Goal: Information Seeking & Learning: Understand process/instructions

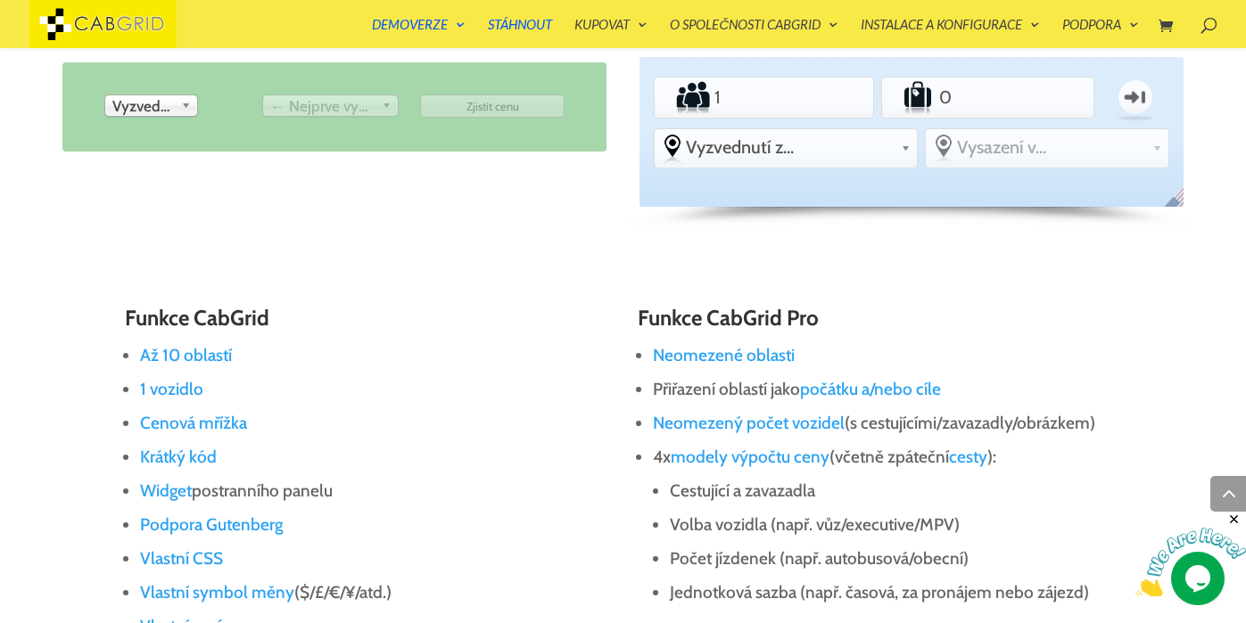
scroll to position [889, 0]
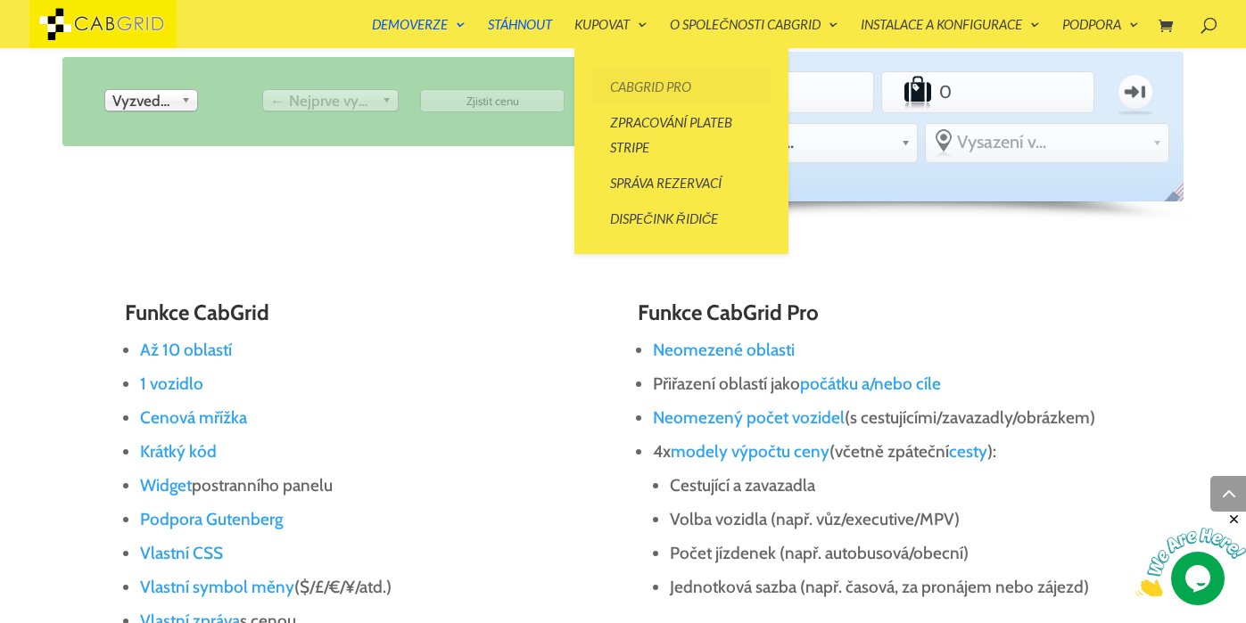
click at [635, 89] on link "CabGrid Pro" at bounding box center [681, 87] width 178 height 36
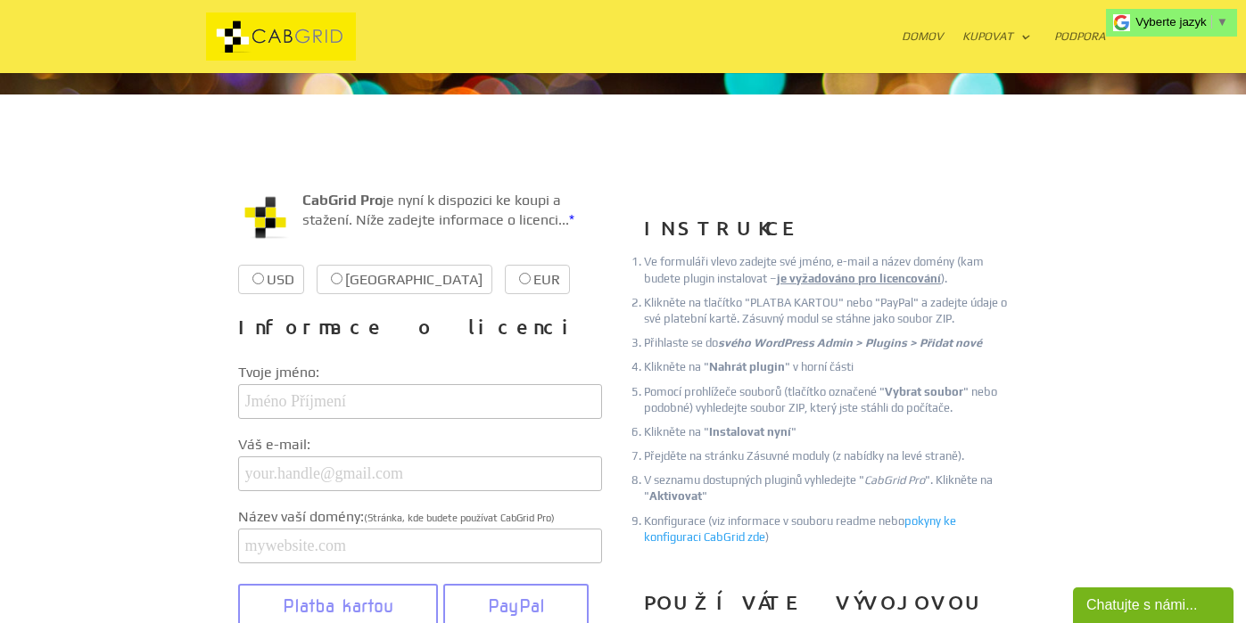
scroll to position [135, 0]
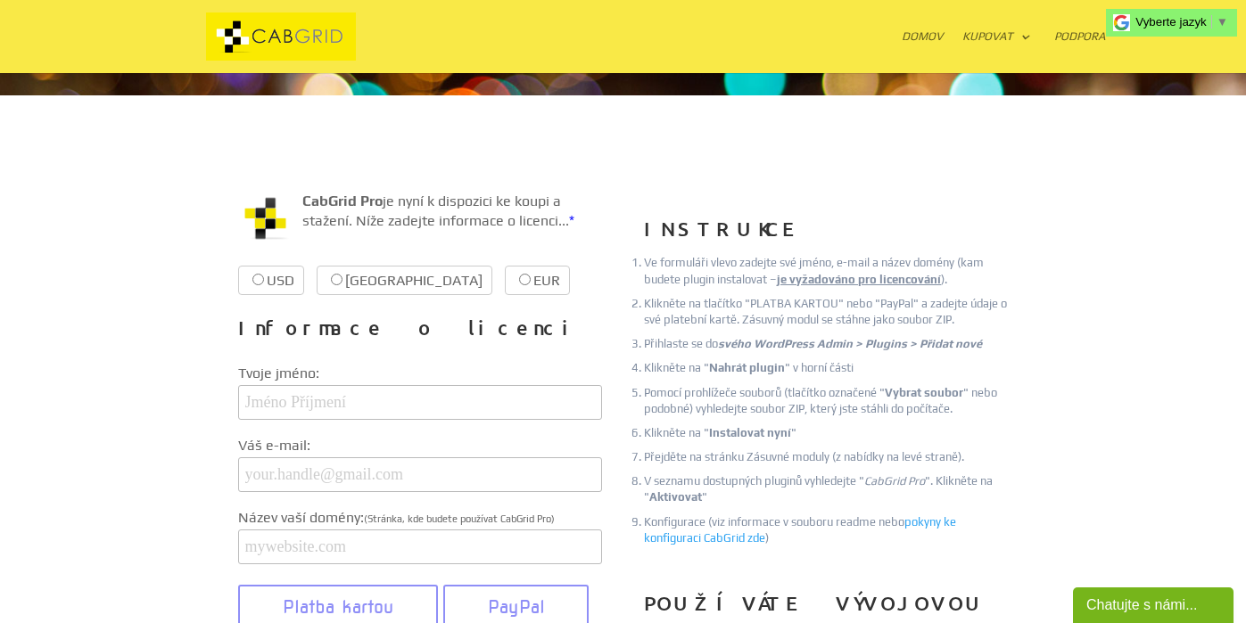
click at [336, 284] on input "Česko £37.99 £37.99" at bounding box center [337, 280] width 12 height 12
radio input "true"
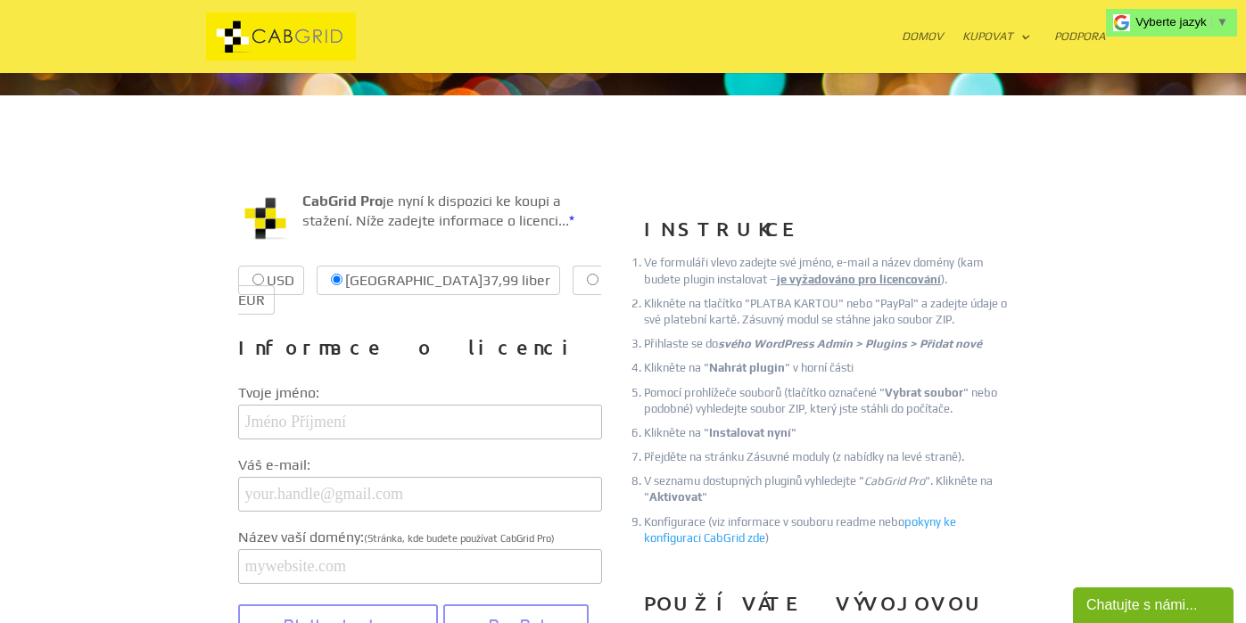
click at [587, 279] on input "EUR €38.99 €38.99" at bounding box center [593, 280] width 12 height 12
radio input "true"
click at [335, 279] on input "Česko 37,99 liber £37.99" at bounding box center [337, 280] width 12 height 12
radio input "true"
click at [587, 278] on input "EUR 38,99 € €38.99" at bounding box center [593, 280] width 12 height 12
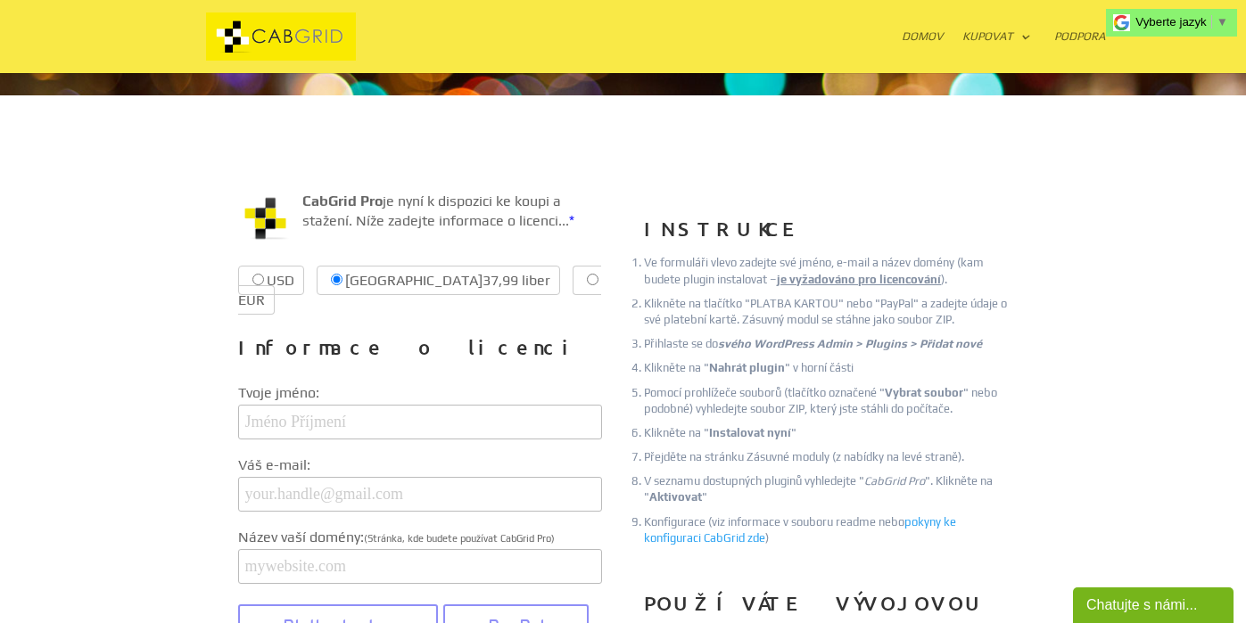
radio input "true"
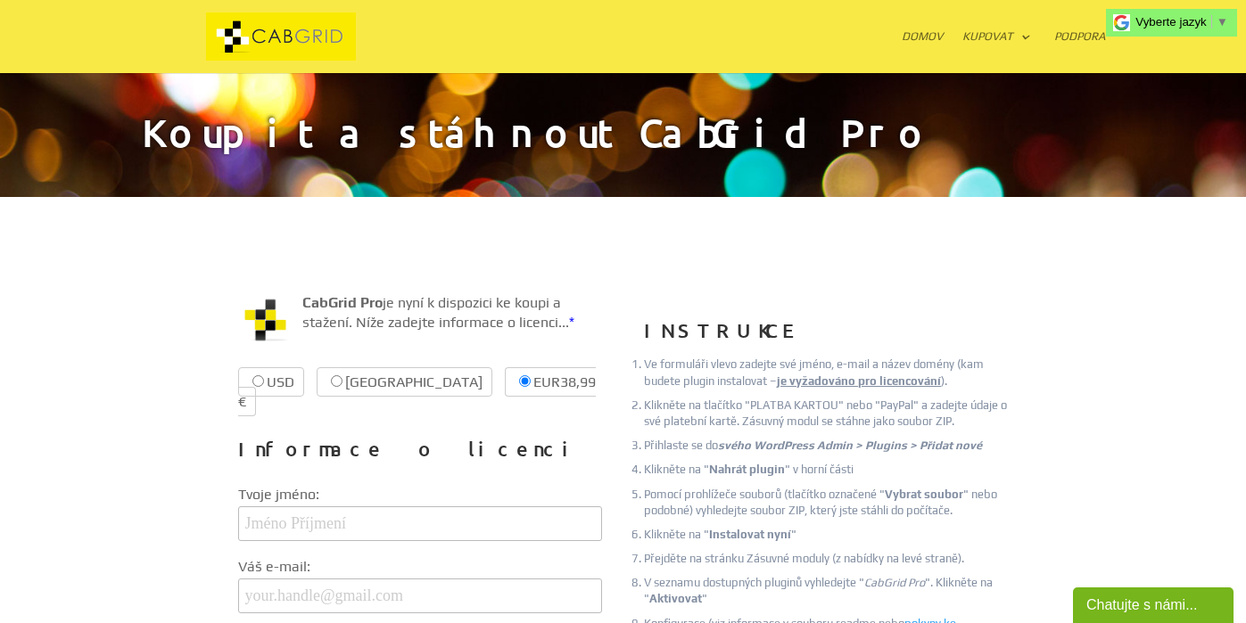
scroll to position [0, 0]
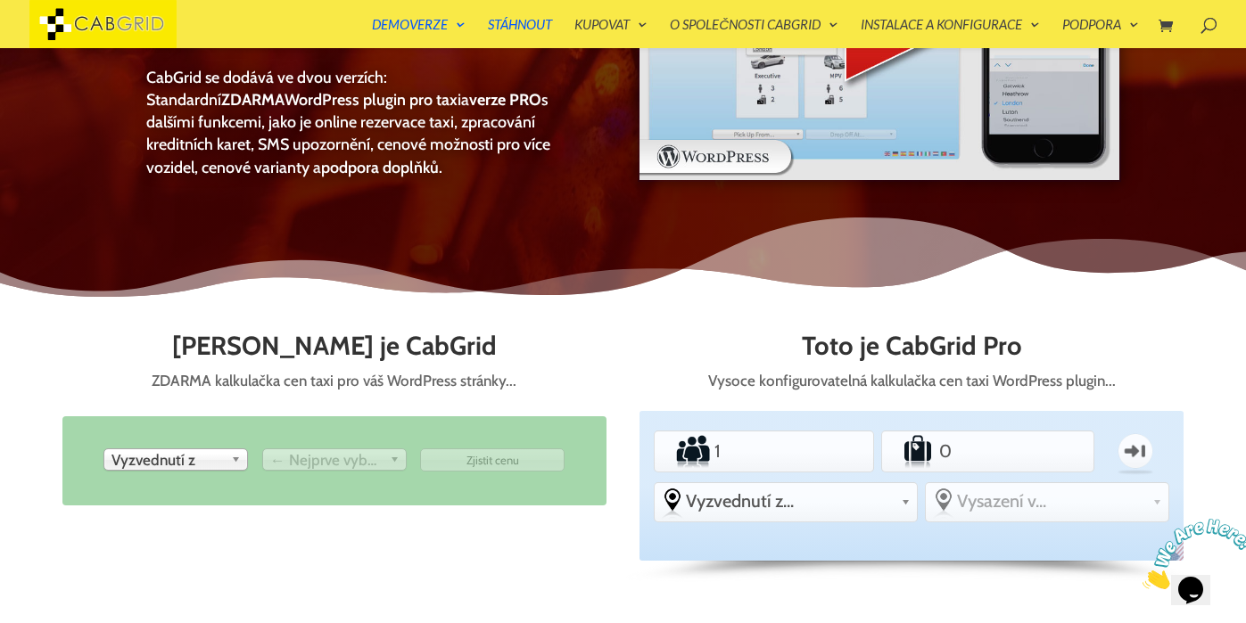
scroll to position [529, 0]
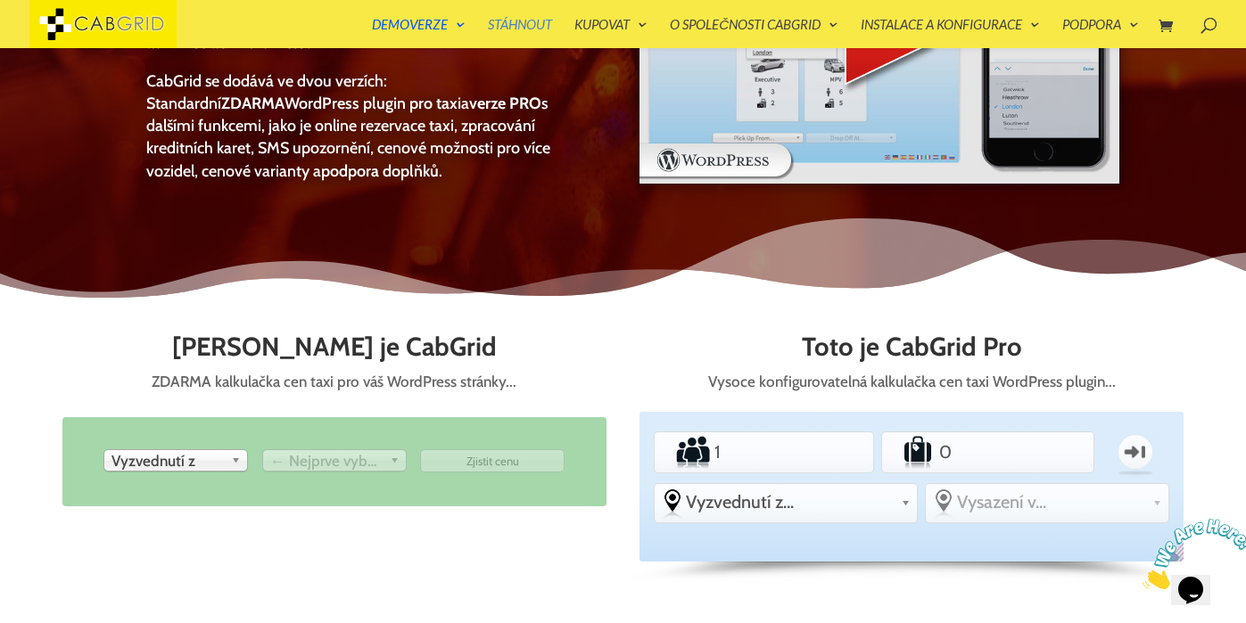
click at [512, 24] on link "Stáhnout" at bounding box center [520, 33] width 64 height 30
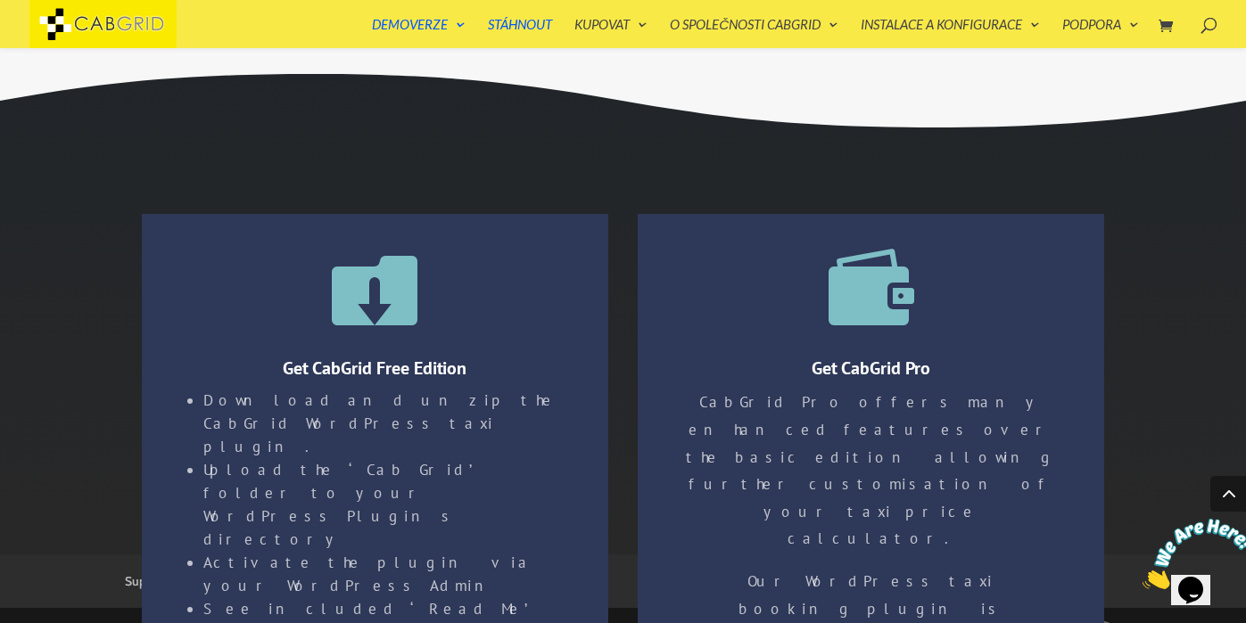
scroll to position [2993, 0]
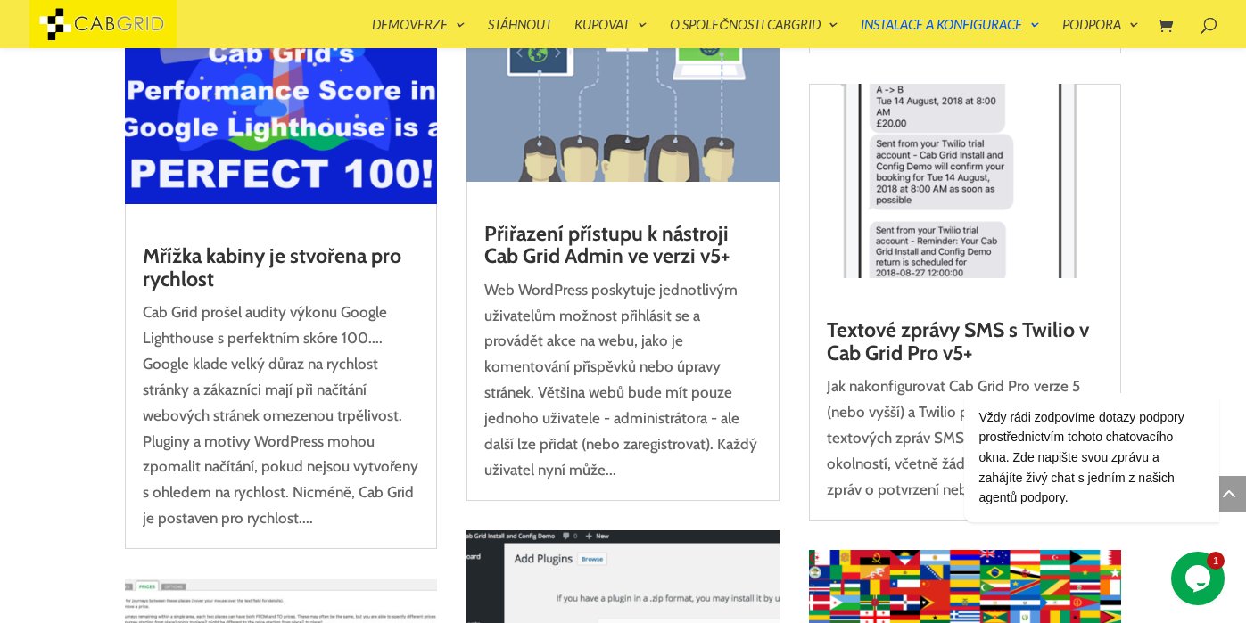
scroll to position [2193, 0]
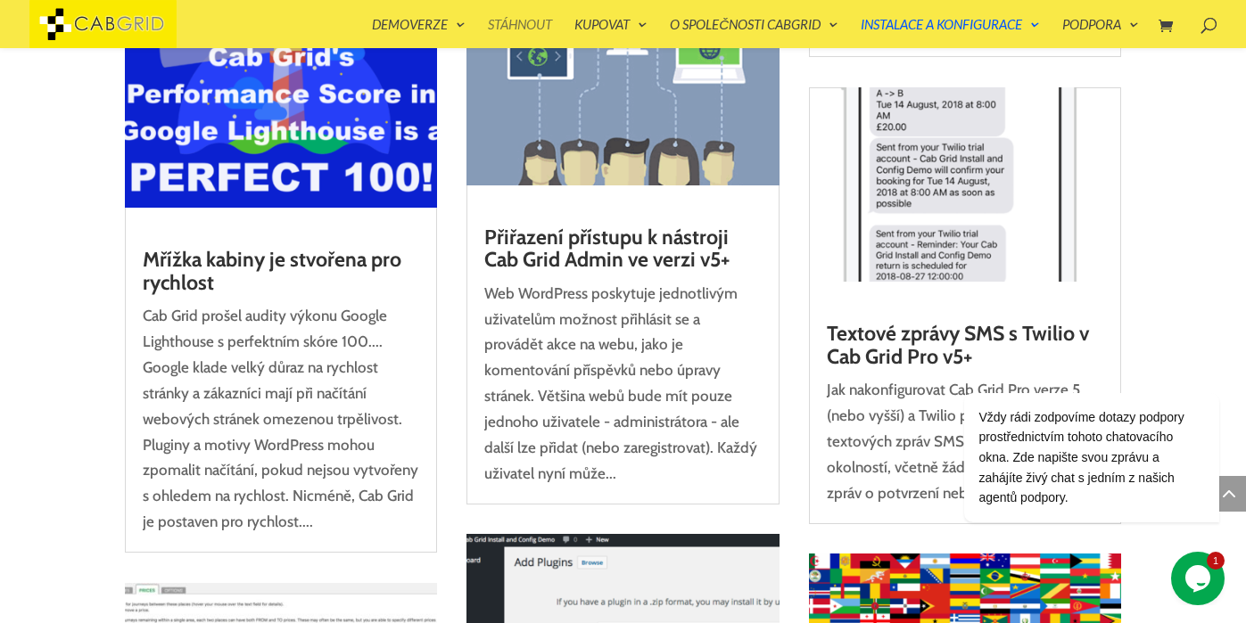
click at [508, 24] on link "Stáhnout" at bounding box center [520, 33] width 64 height 30
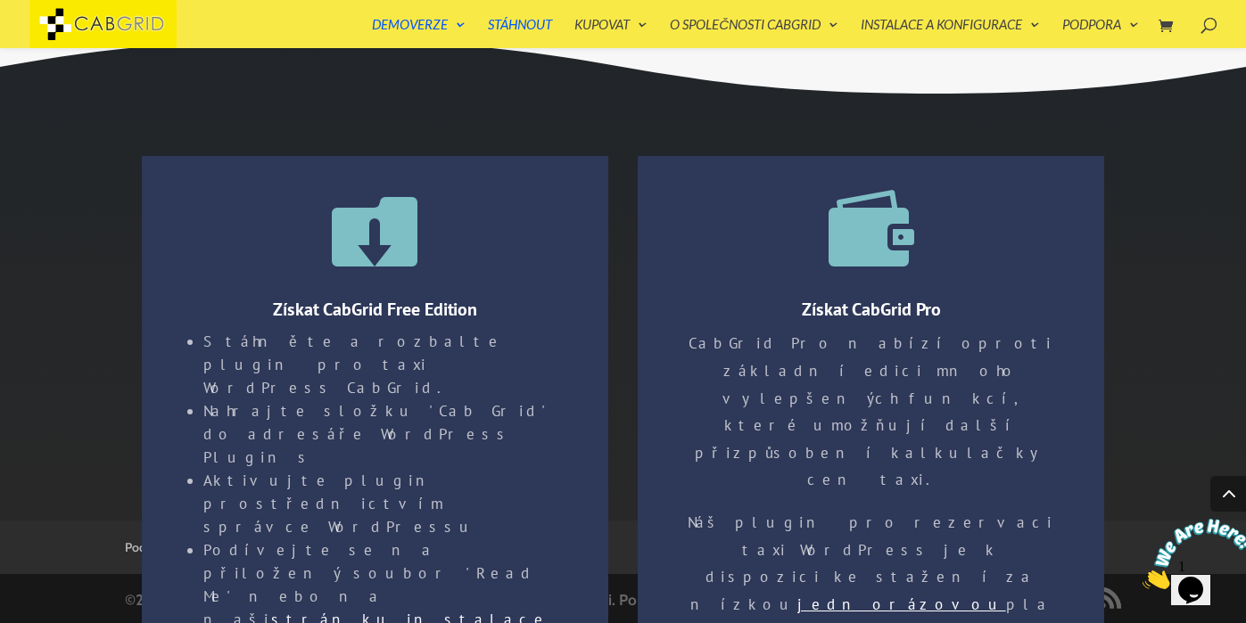
scroll to position [2993, 0]
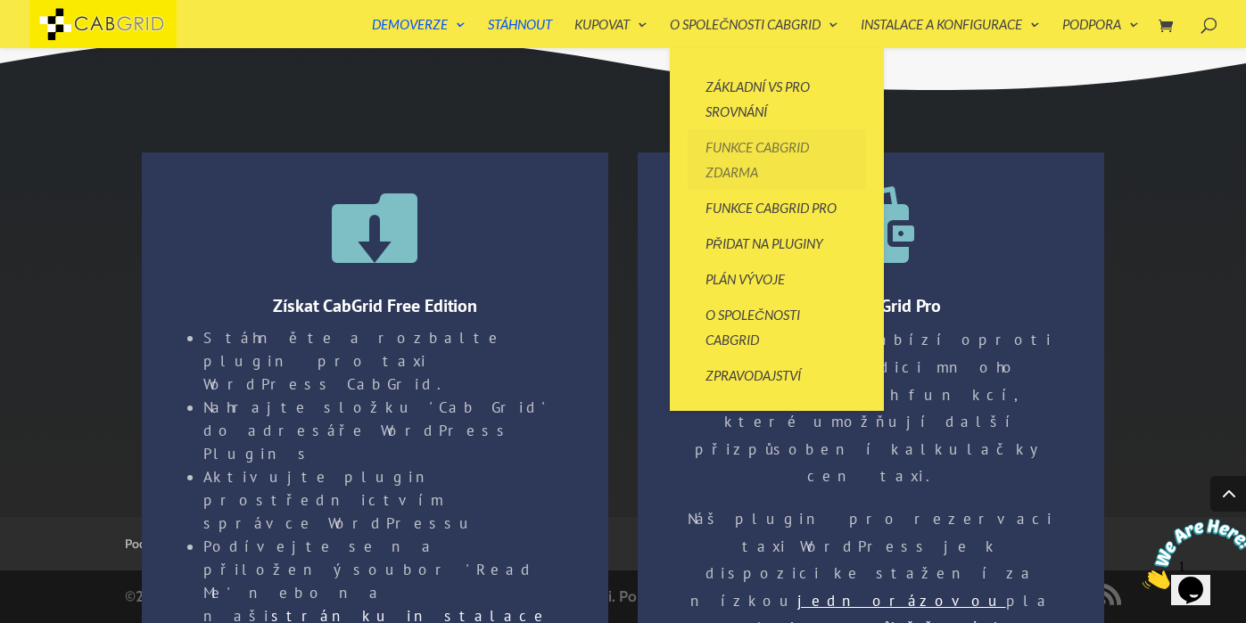
click at [716, 154] on link "Funkce CabGrid zdarma" at bounding box center [776, 159] width 178 height 61
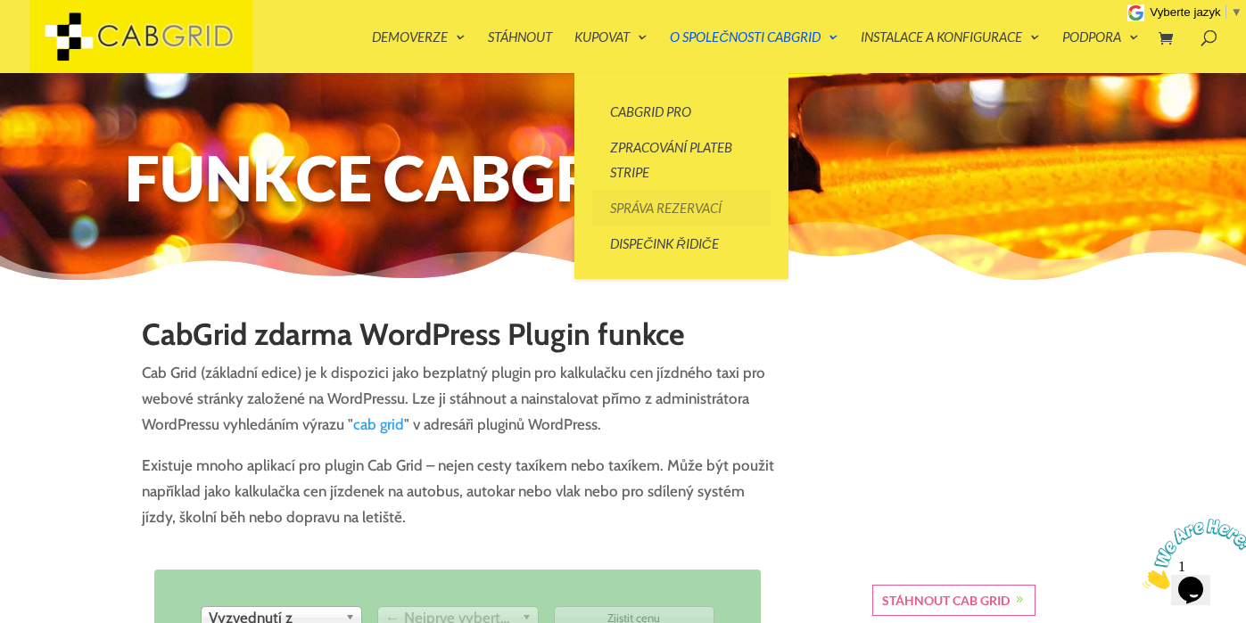
click at [652, 209] on link "Správa rezervací" at bounding box center [681, 208] width 178 height 36
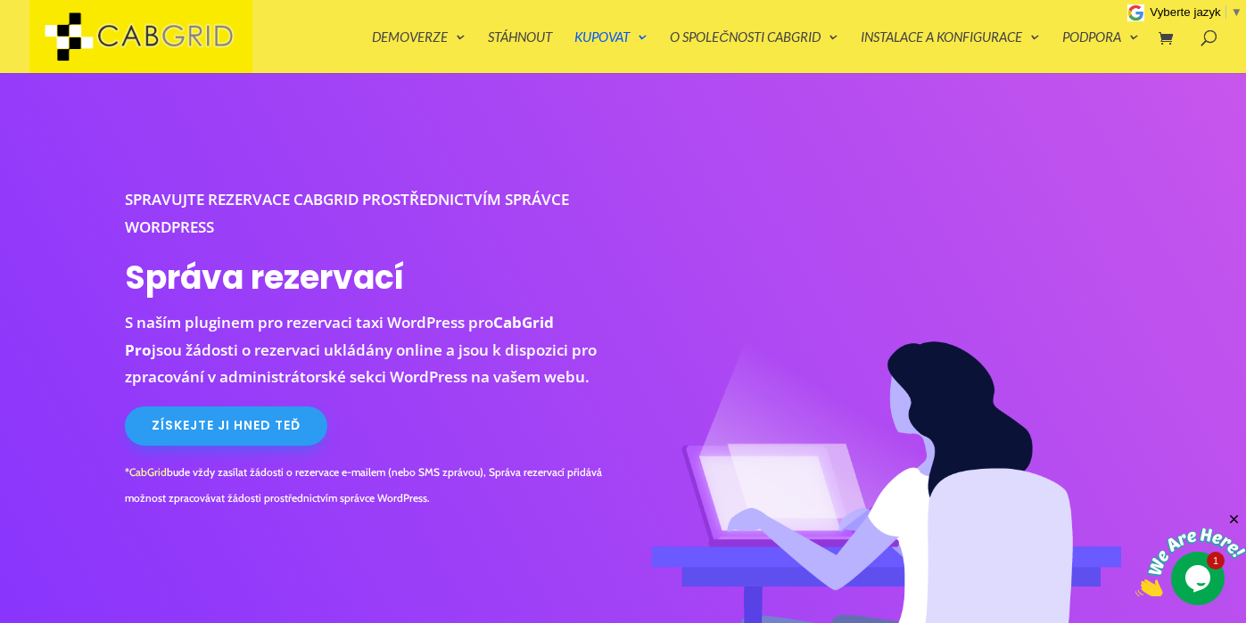
click at [1233, 12] on span "▼" at bounding box center [1236, 11] width 12 height 13
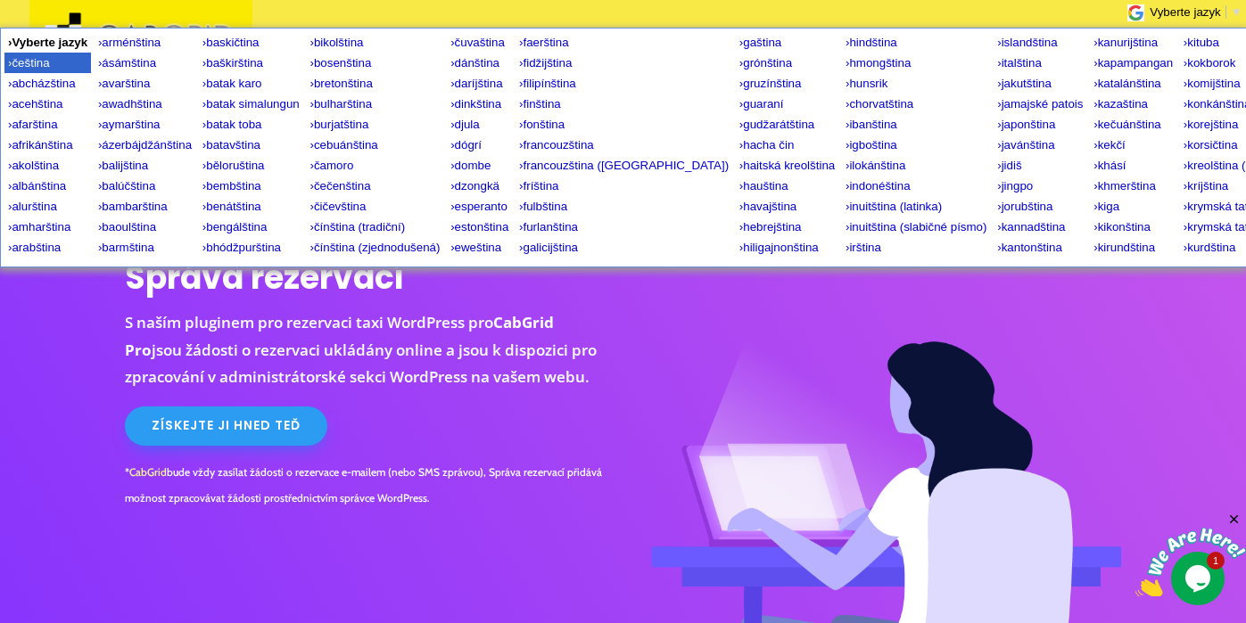
click at [21, 56] on span "čeština" at bounding box center [30, 62] width 37 height 13
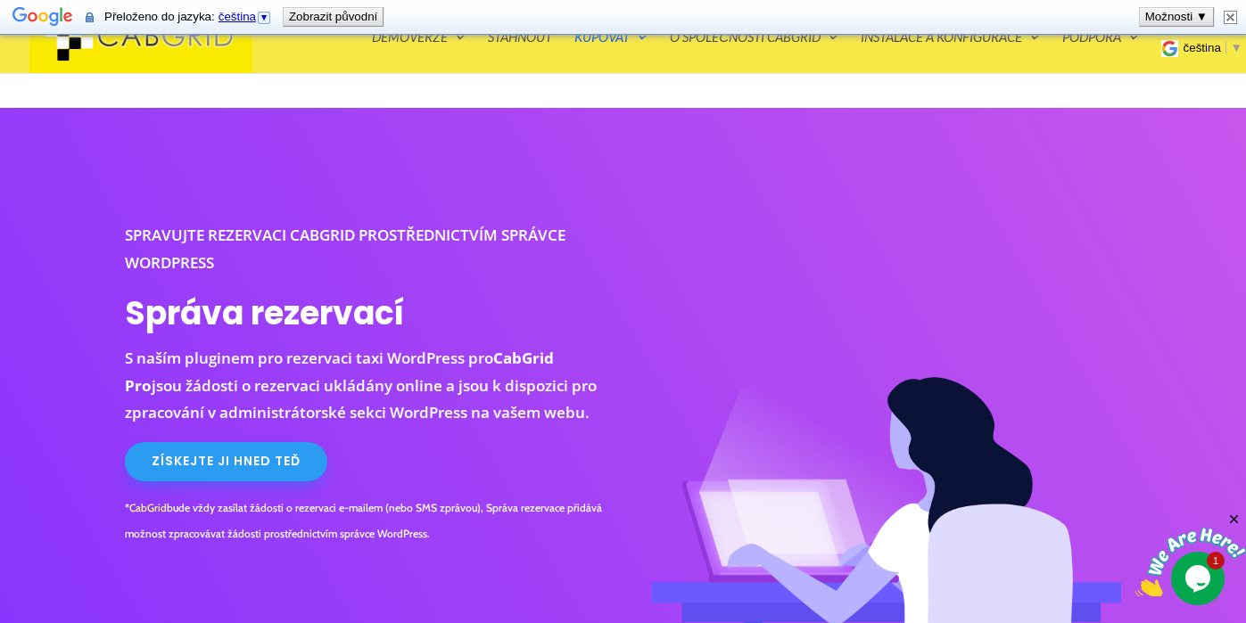
click at [1227, 16] on img at bounding box center [1229, 17] width 13 height 13
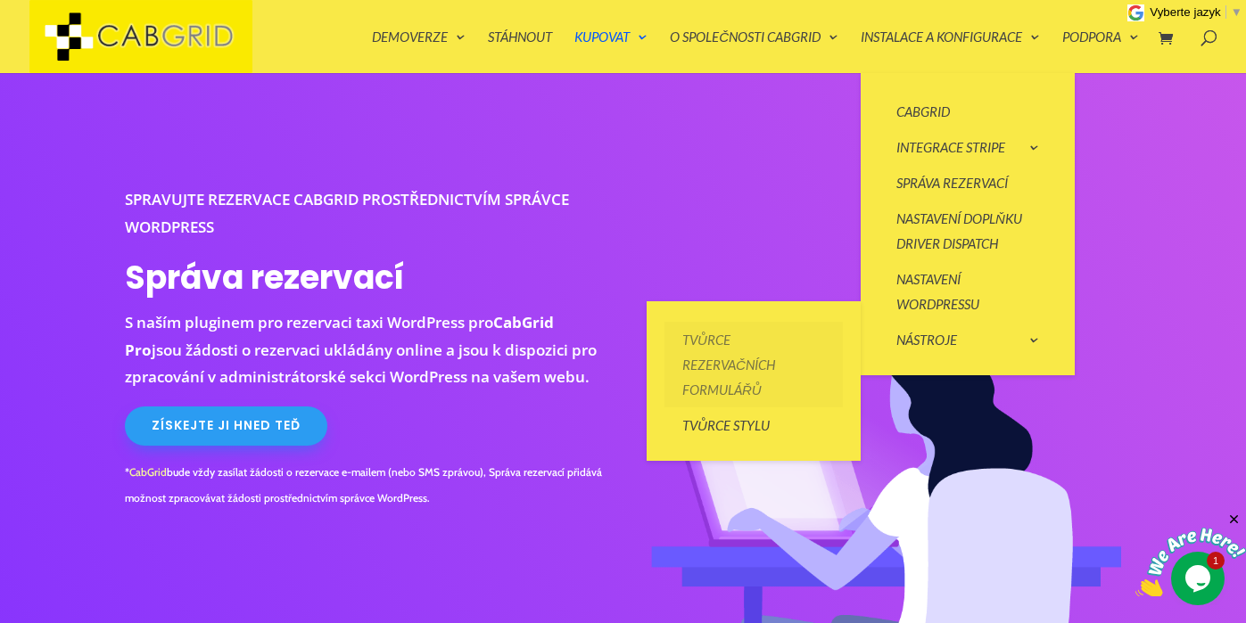
click at [720, 363] on link "Tvůrce rezervačních formulářů" at bounding box center [753, 365] width 178 height 86
click at [742, 355] on link "Tvůrce rezervačních formulářů" at bounding box center [753, 365] width 178 height 86
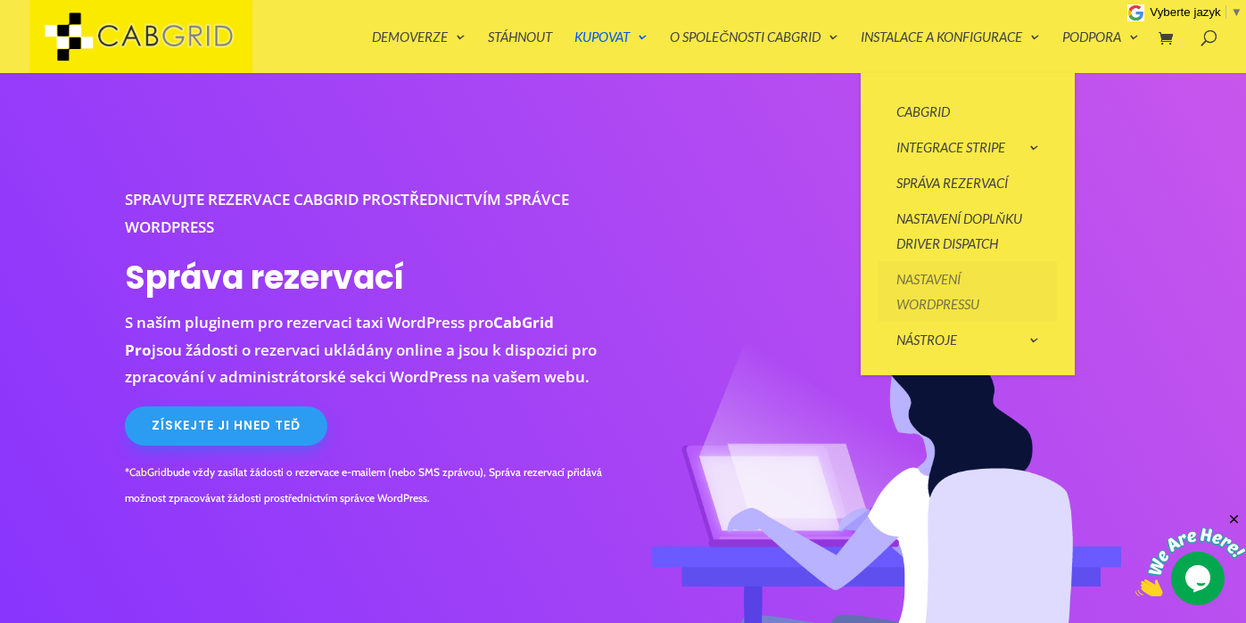
click at [912, 298] on link "Nastavení WordPressu" at bounding box center [967, 291] width 178 height 61
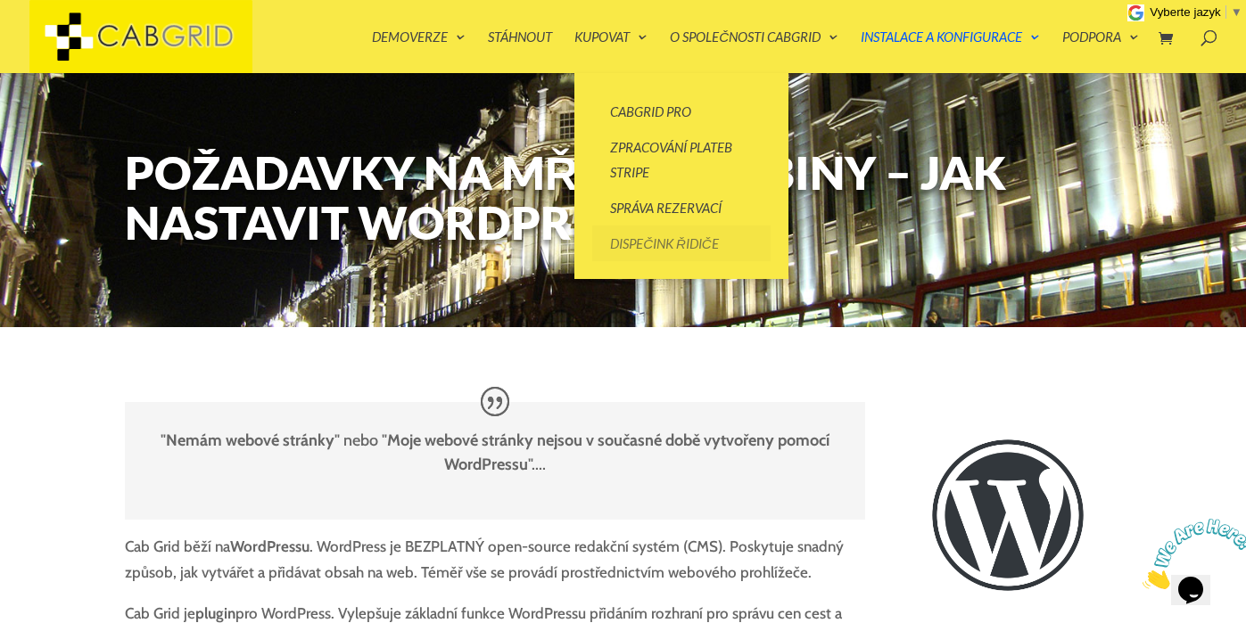
click at [662, 245] on link "Dispečink řidiče" at bounding box center [681, 244] width 178 height 36
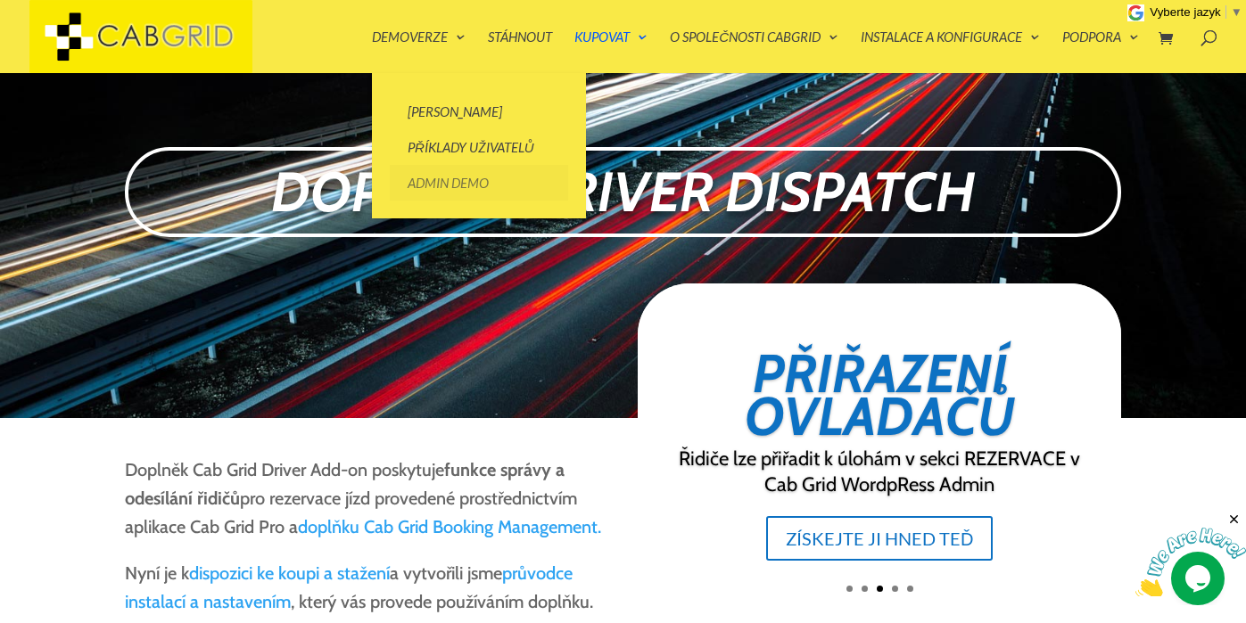
click at [455, 182] on link "Admin Demo" at bounding box center [479, 183] width 178 height 36
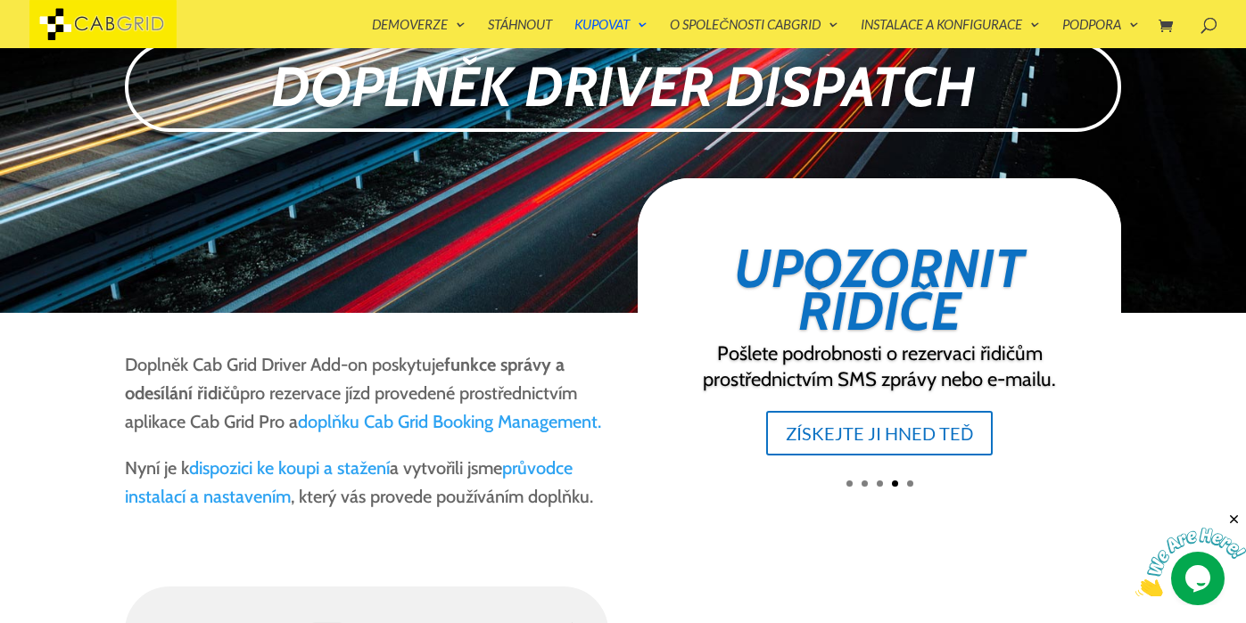
scroll to position [81, 0]
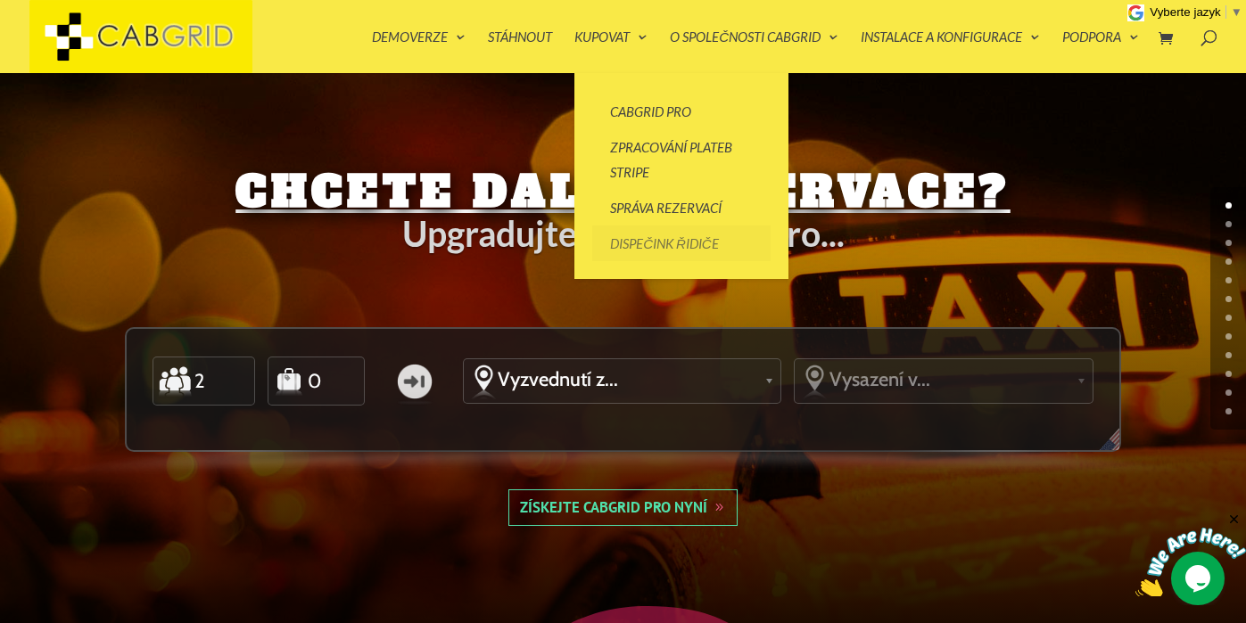
click at [658, 243] on link "Dispečink řidiče" at bounding box center [681, 244] width 178 height 36
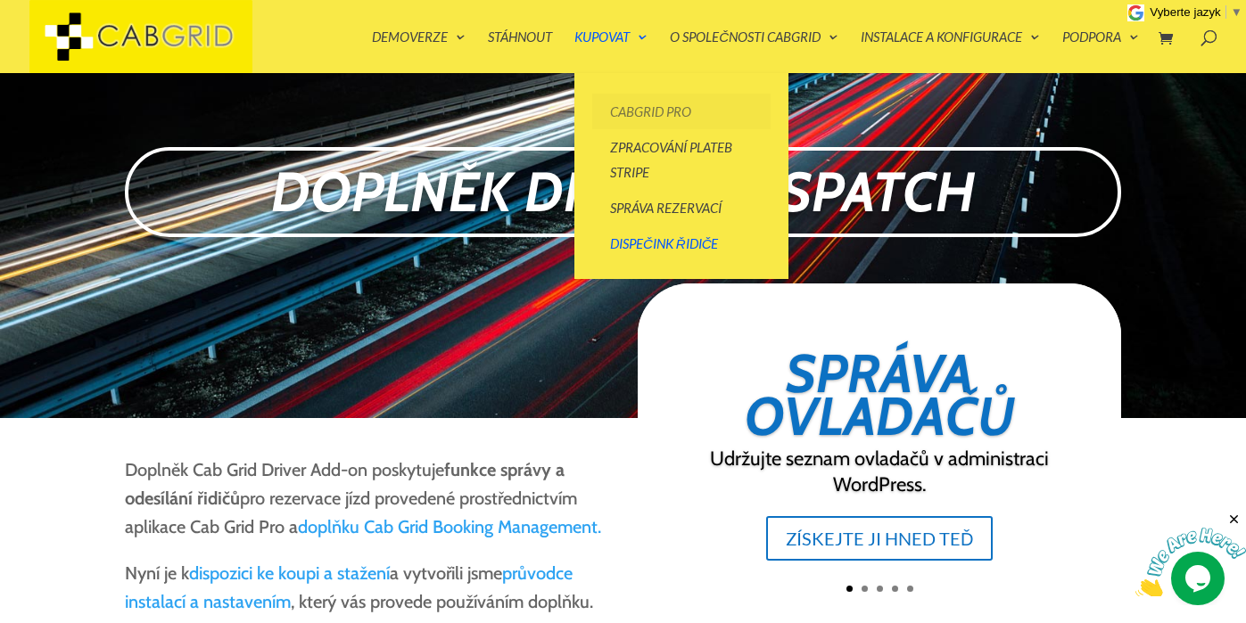
click at [644, 108] on link "CabGrid Pro" at bounding box center [681, 112] width 178 height 36
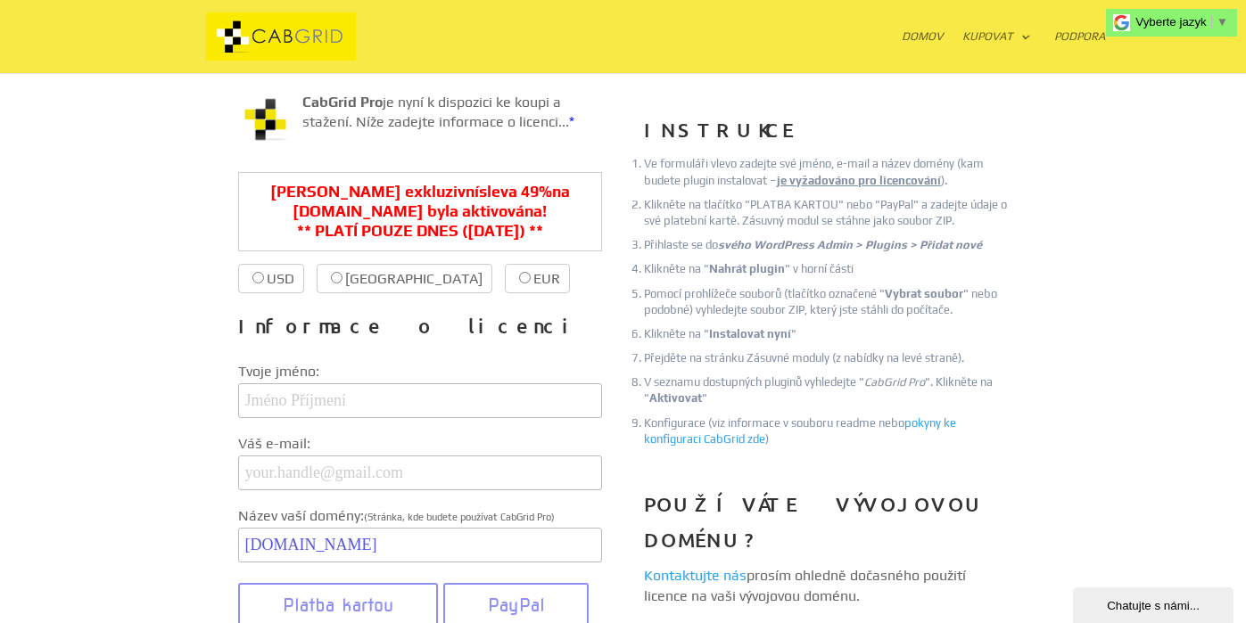
scroll to position [235, 0]
click at [339, 276] on input "Česko £37.99 £18.40" at bounding box center [337, 277] width 12 height 12
radio input "true"
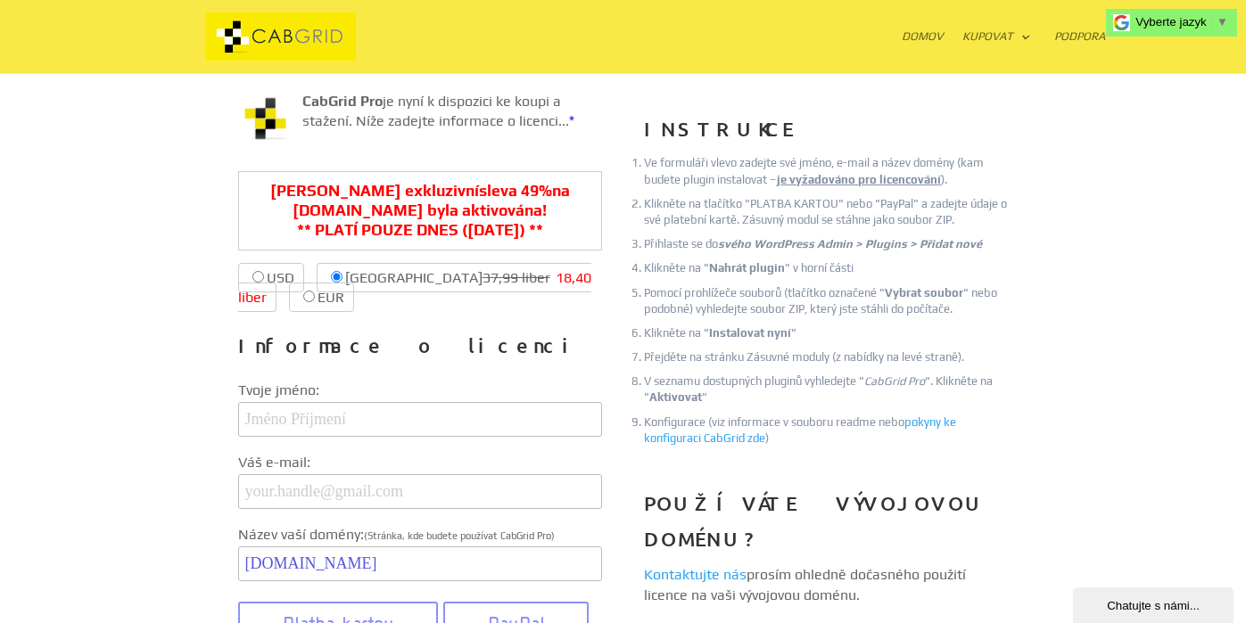
click at [315, 291] on input "EUR €38.99 €19.40" at bounding box center [309, 297] width 12 height 12
radio input "true"
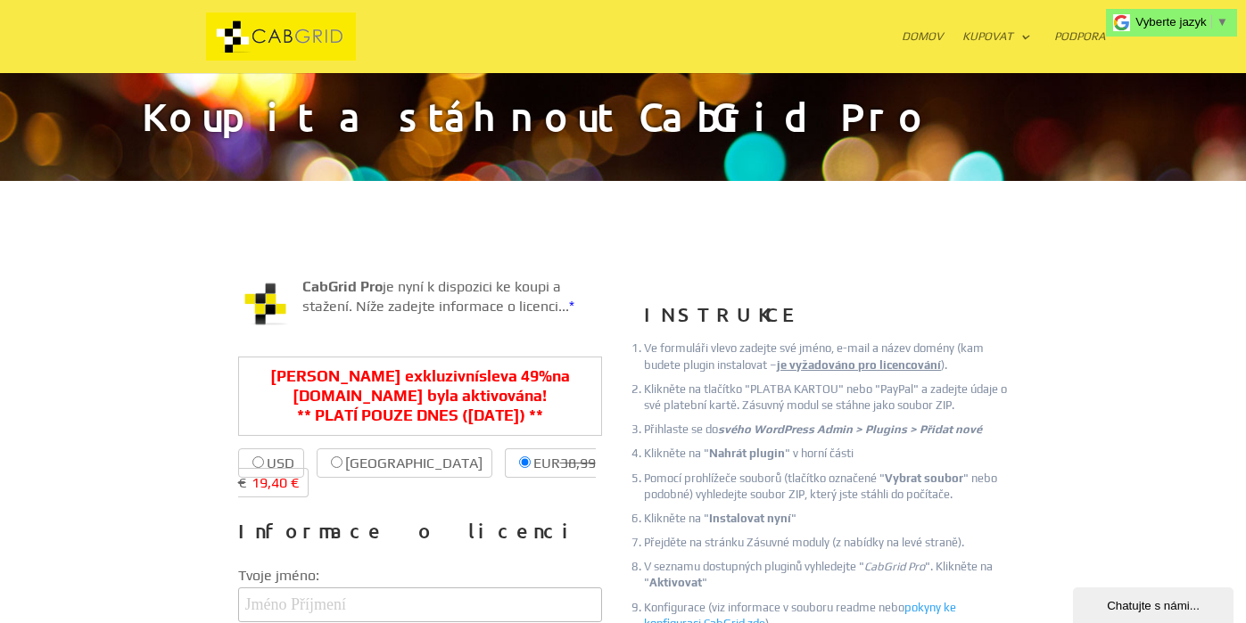
scroll to position [0, 0]
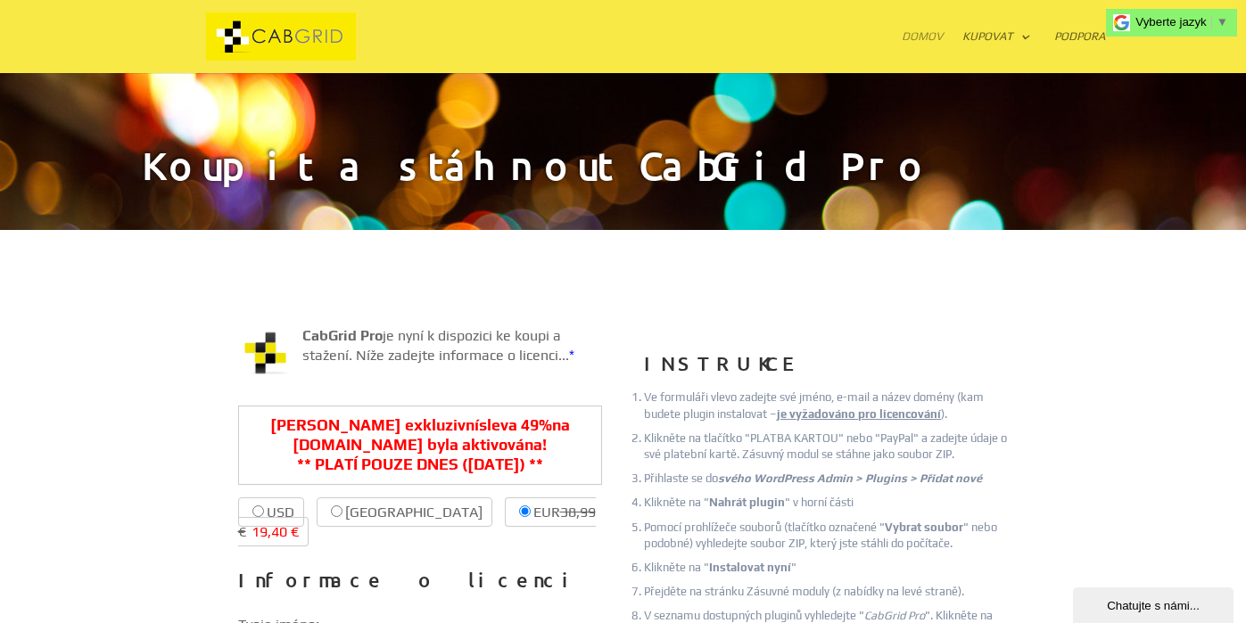
click at [926, 34] on link "Domov" at bounding box center [921, 51] width 41 height 43
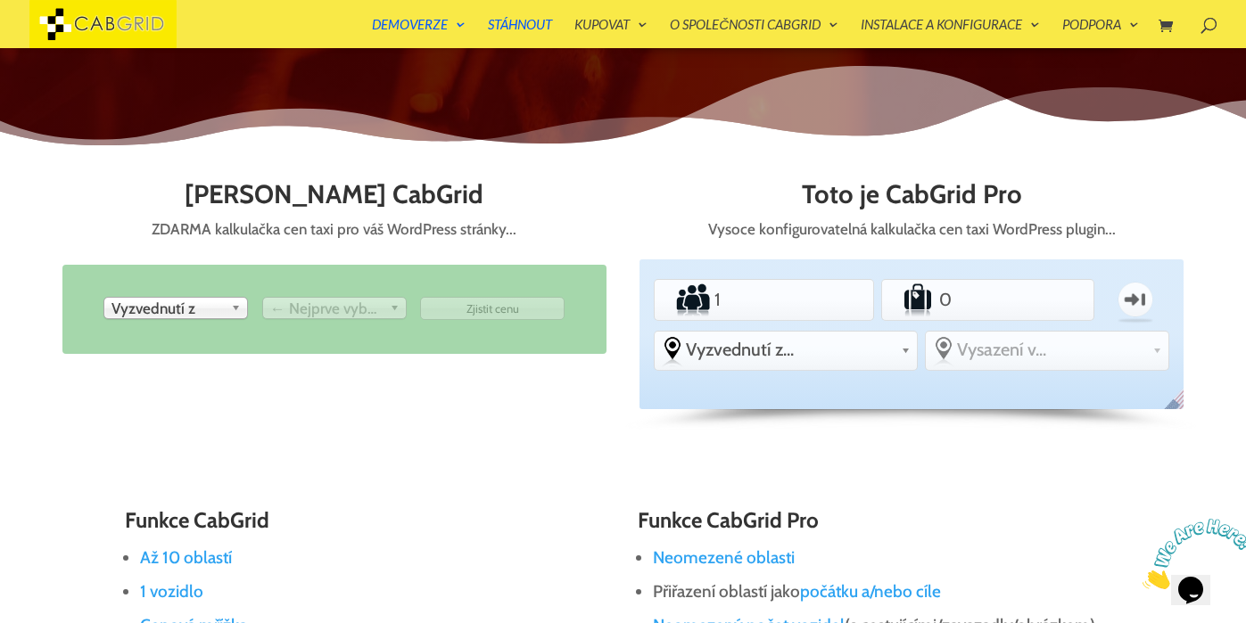
scroll to position [683, 0]
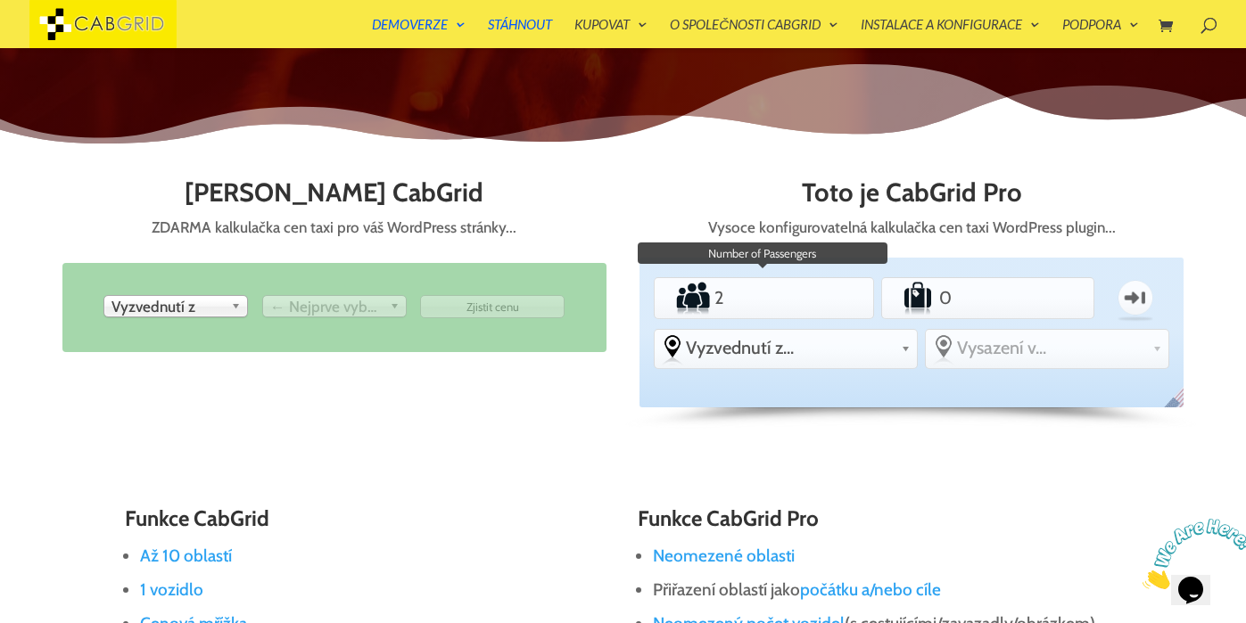
click at [805, 294] on input "2" at bounding box center [764, 298] width 107 height 36
click at [805, 294] on input "3" at bounding box center [764, 298] width 107 height 36
type input "4"
click at [805, 294] on input "4" at bounding box center [764, 298] width 107 height 36
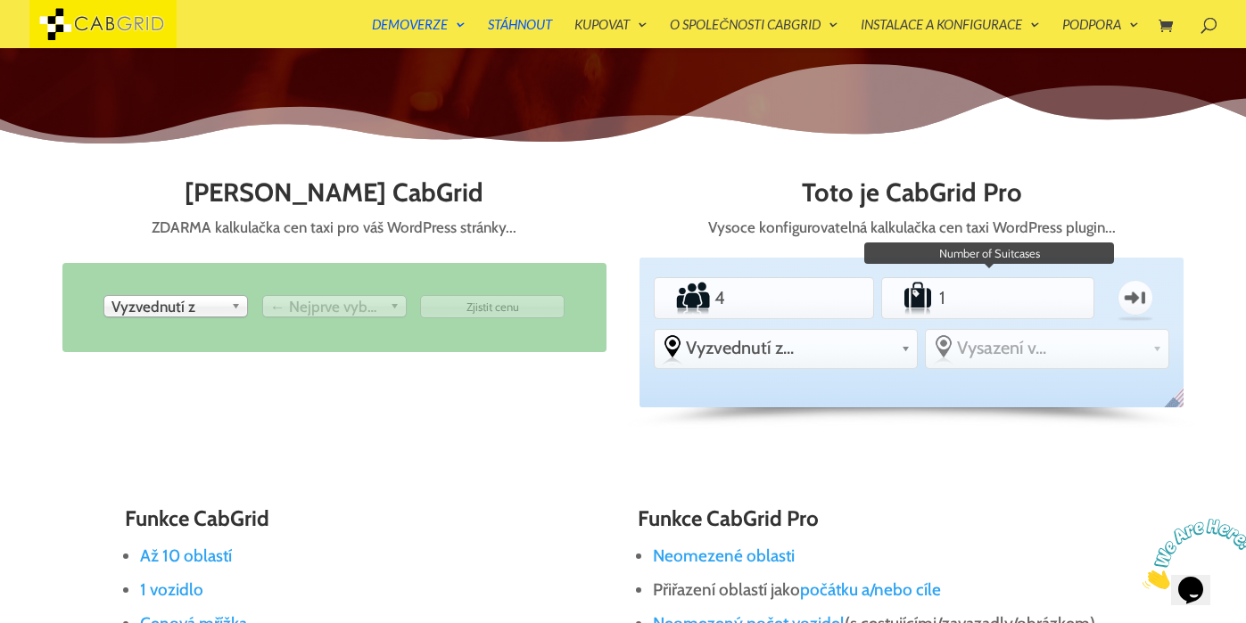
click at [1025, 292] on input "1" at bounding box center [986, 298] width 103 height 36
type input "2"
click at [1025, 292] on input "2" at bounding box center [986, 298] width 103 height 36
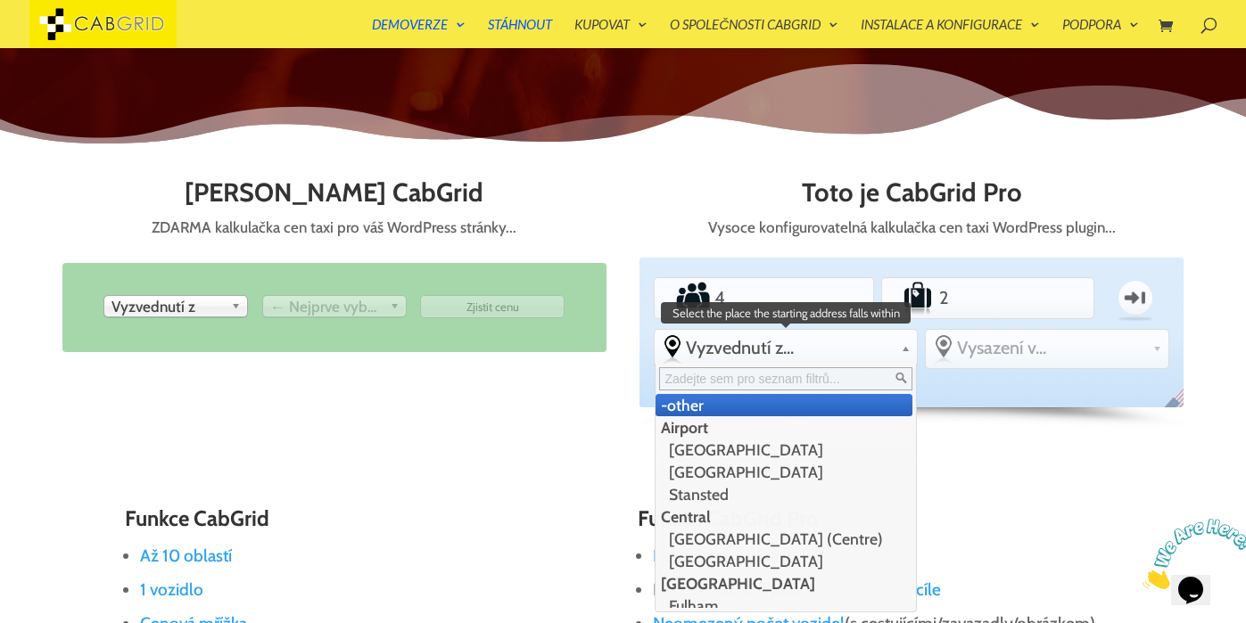
click at [810, 358] on link "Vyzvednutí z..." at bounding box center [784, 348] width 261 height 36
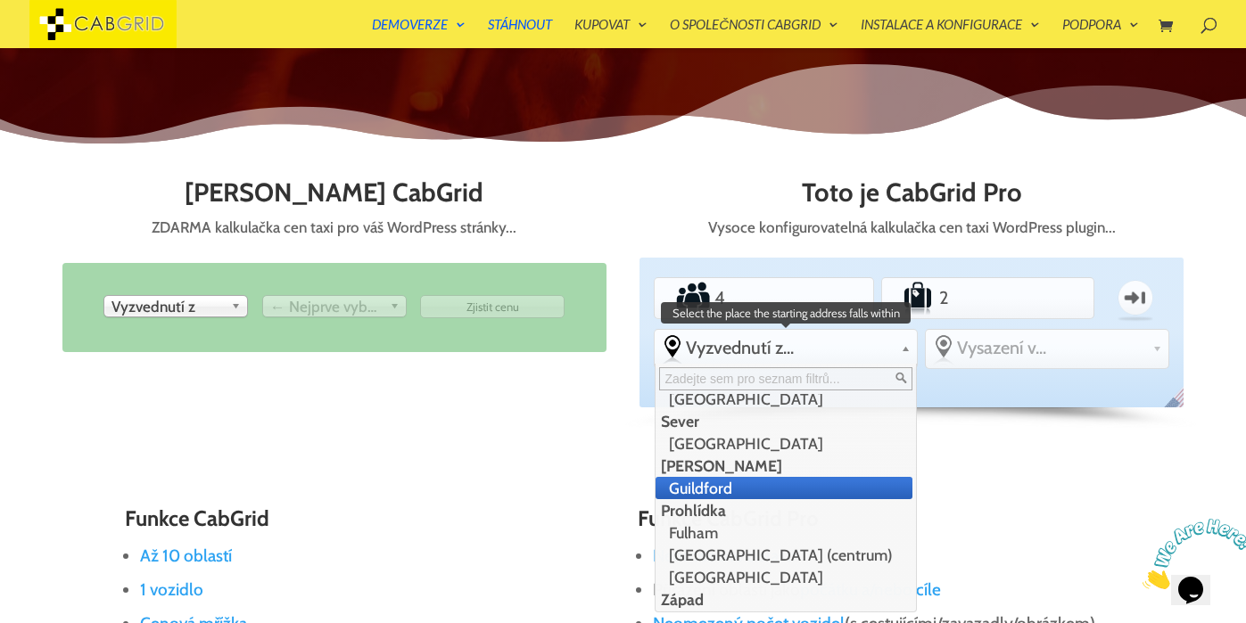
scroll to position [321, 0]
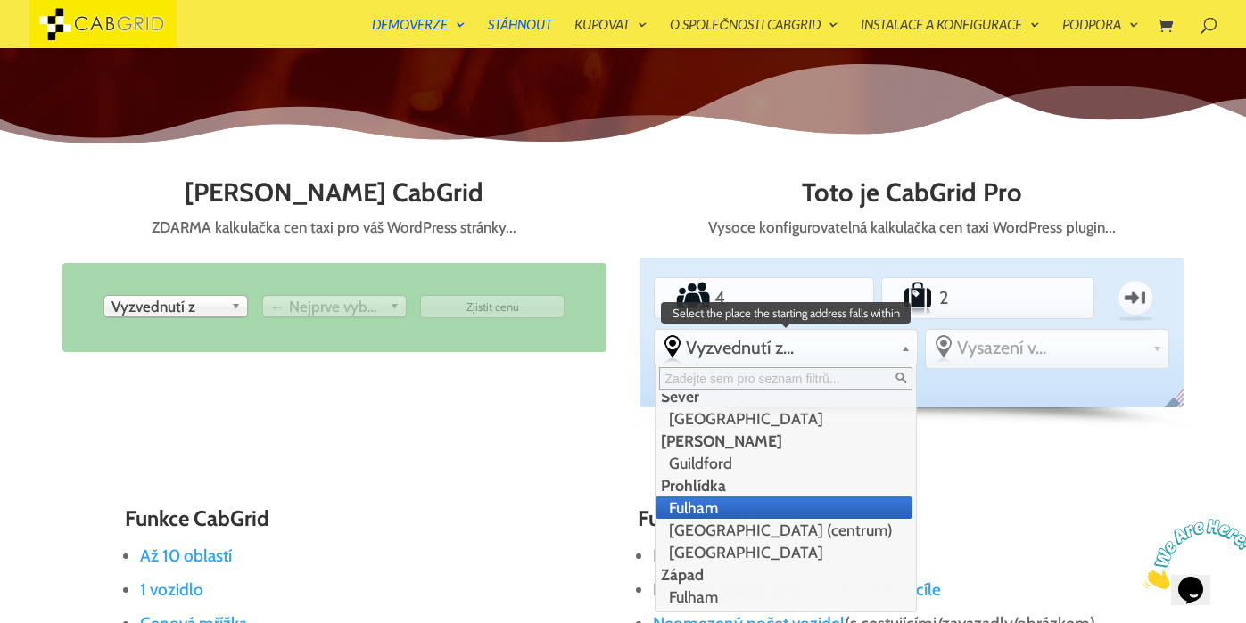
click at [718, 506] on li "Fulham" at bounding box center [783, 508] width 256 height 22
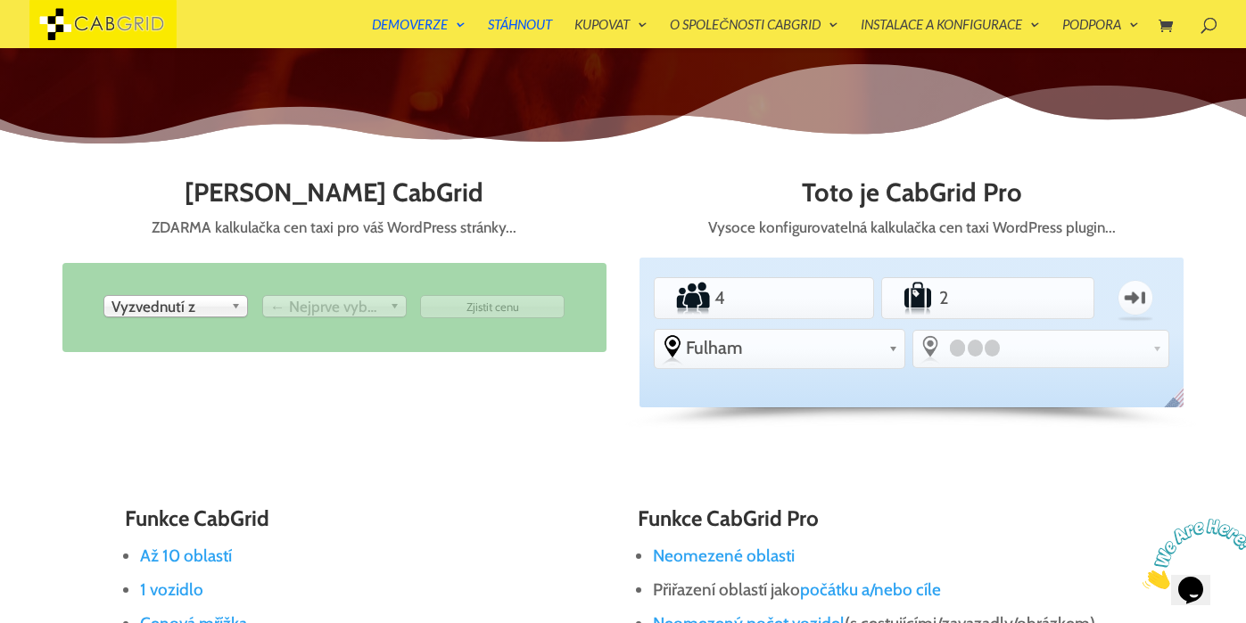
scroll to position [0, 0]
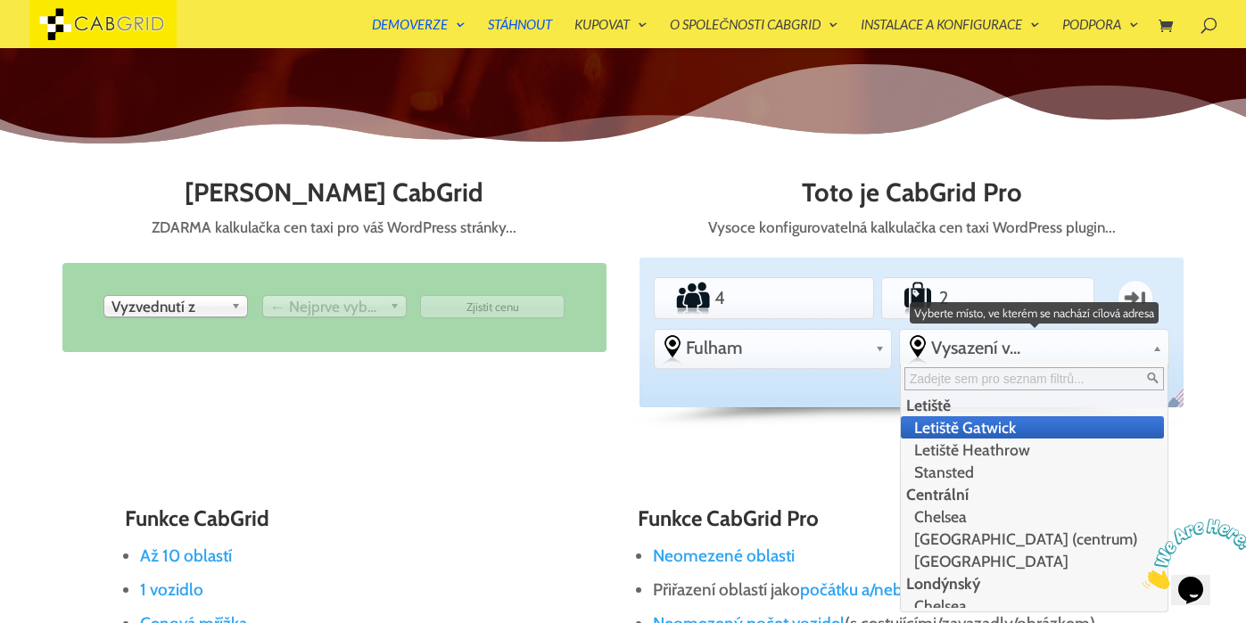
click at [970, 345] on span "Vysazení v..." at bounding box center [1038, 347] width 214 height 21
click at [954, 374] on input "text" at bounding box center [1033, 378] width 259 height 23
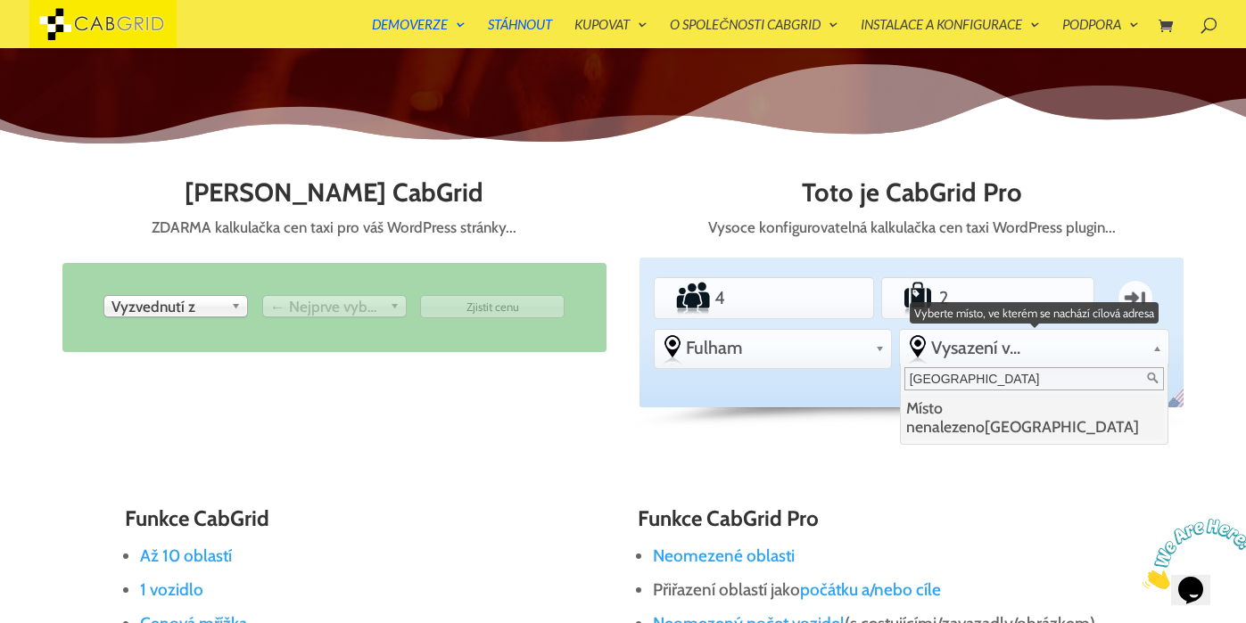
type input "[GEOGRAPHIC_DATA]"
click at [1008, 409] on font "Místo nenalezeno brno" at bounding box center [1022, 417] width 233 height 37
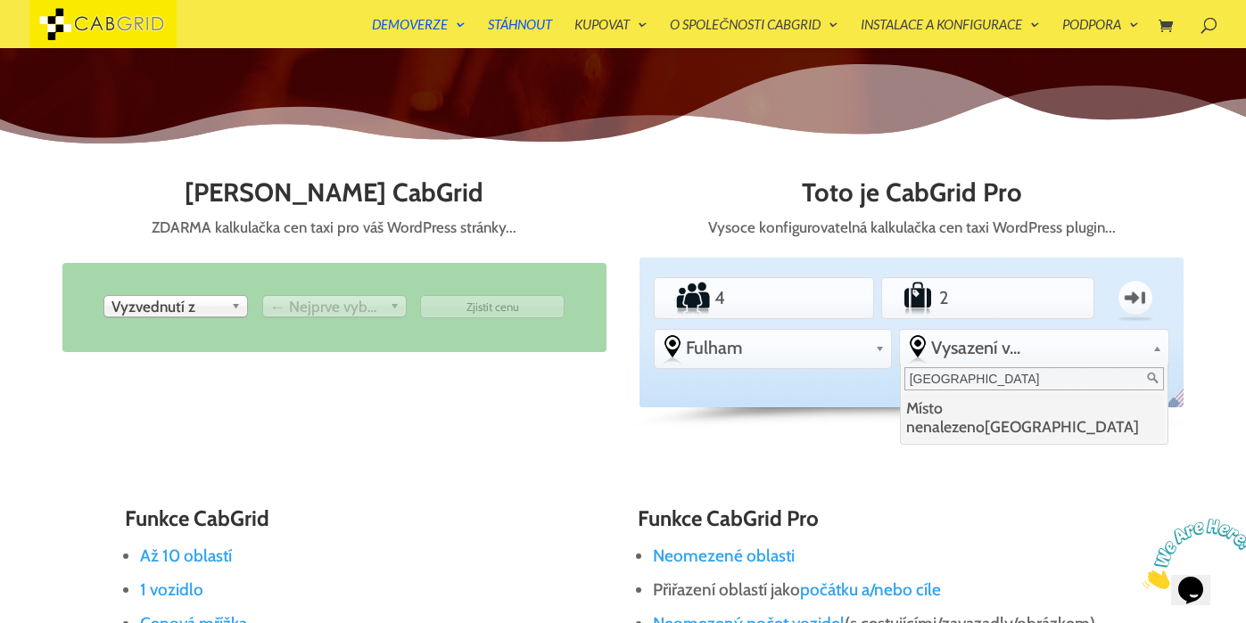
click at [1039, 448] on div "Toto je CabGrid ZDARMA kalkulačka cen taxi pro váš WordPress stránky... From Pi…" at bounding box center [622, 307] width 1121 height 308
